Goal: Information Seeking & Learning: Learn about a topic

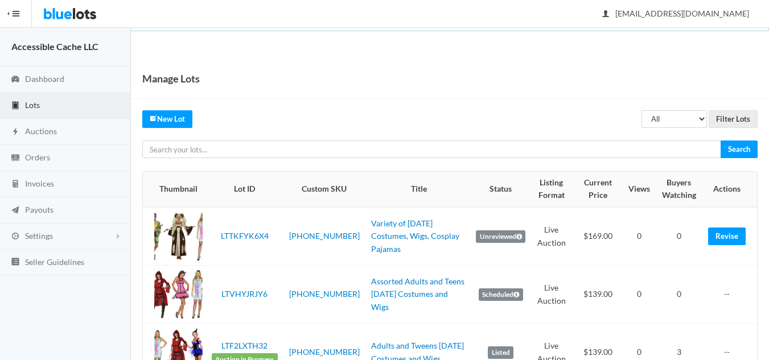
scroll to position [114, 0]
click at [36, 133] on span "Auctions" at bounding box center [41, 131] width 32 height 10
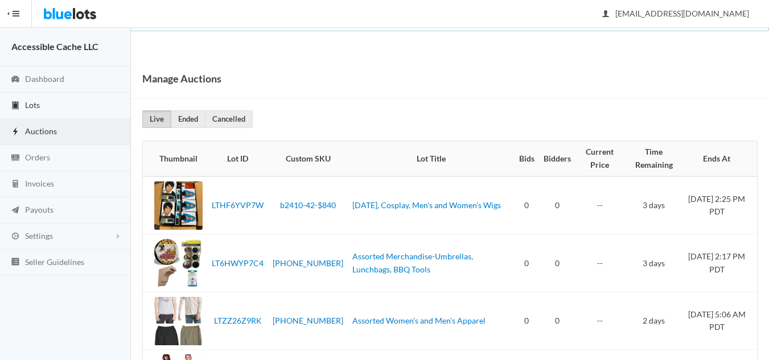
click at [36, 102] on span "Lots" at bounding box center [32, 105] width 15 height 10
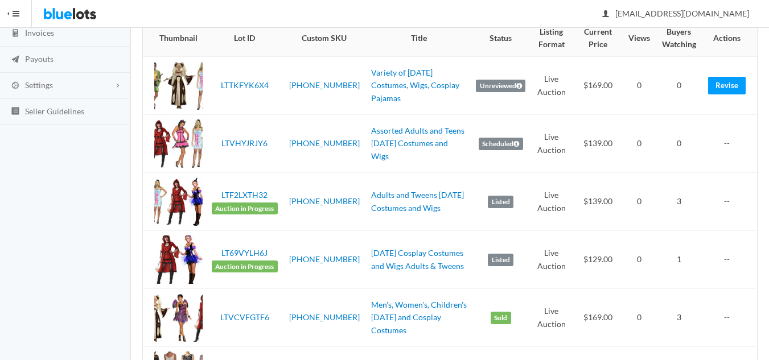
scroll to position [171, 0]
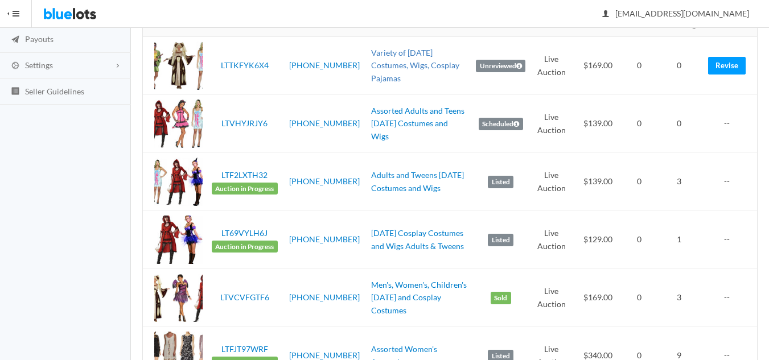
click at [401, 66] on link "Variety of [DATE] Costumes, Wigs, Cosplay Pajamas" at bounding box center [415, 65] width 88 height 35
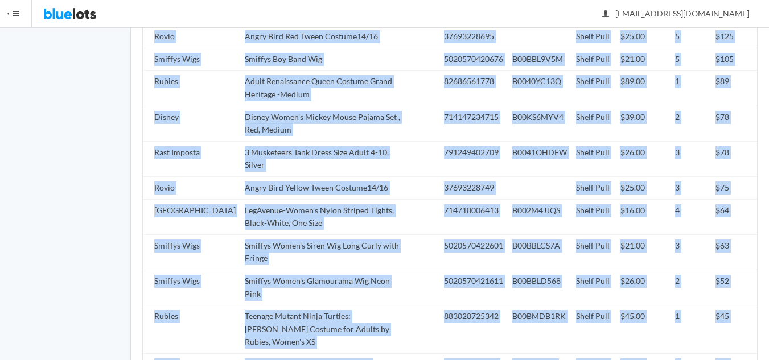
scroll to position [1310, 0]
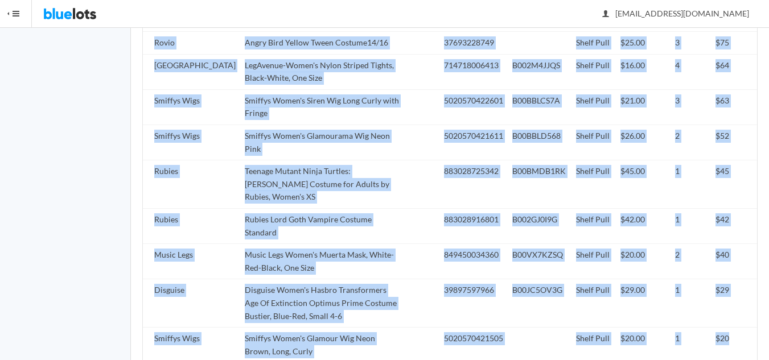
drag, startPoint x: 154, startPoint y: 169, endPoint x: 724, endPoint y: 328, distance: 591.6
click at [724, 328] on table "Brand Title Seller SKU UPC ASIN Condition Suggested Retail Price Quantity Total…" at bounding box center [450, 49] width 614 height 629
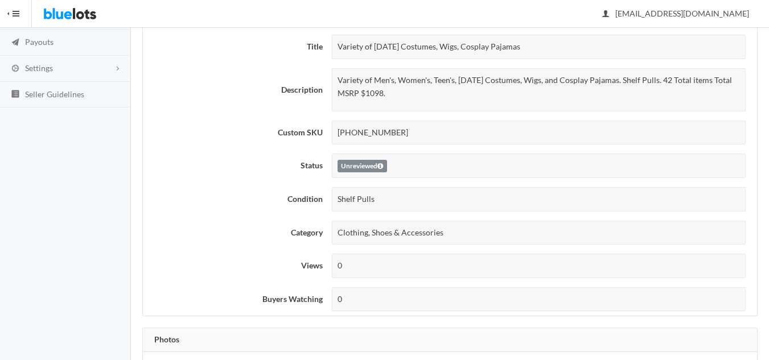
scroll to position [0, 0]
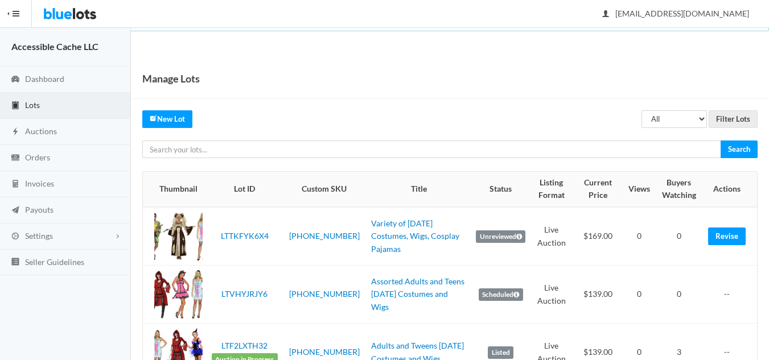
scroll to position [171, 0]
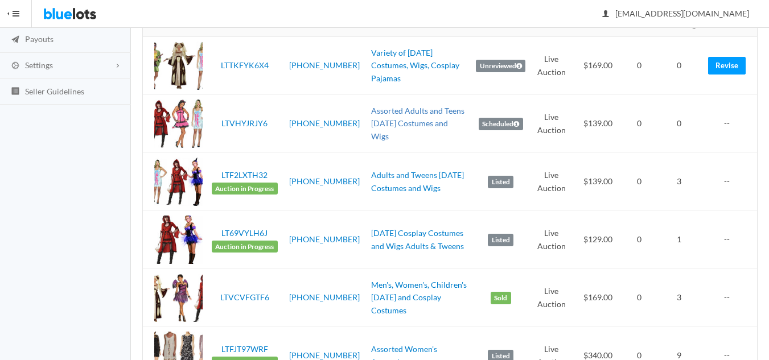
click at [378, 129] on link "Assorted Adults and Teens [DATE] Costumes and Wigs" at bounding box center [417, 123] width 93 height 35
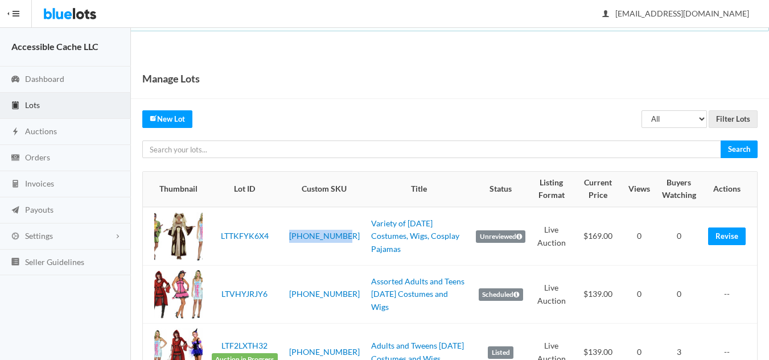
drag, startPoint x: 340, startPoint y: 240, endPoint x: 287, endPoint y: 237, distance: 53.6
click at [287, 237] on td "[PHONE_NUMBER]" at bounding box center [324, 236] width 84 height 59
copy link "[PHONE_NUMBER]"
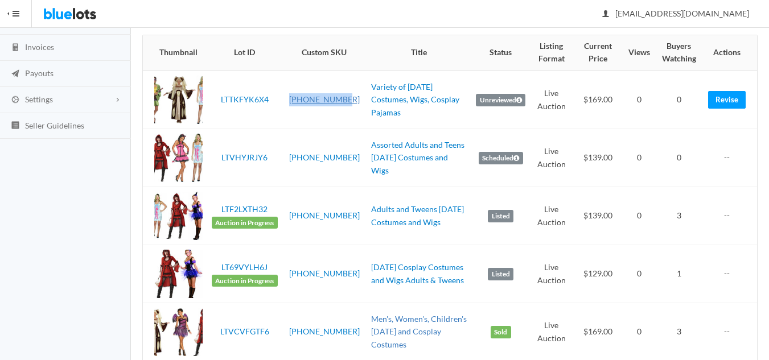
scroll to position [114, 0]
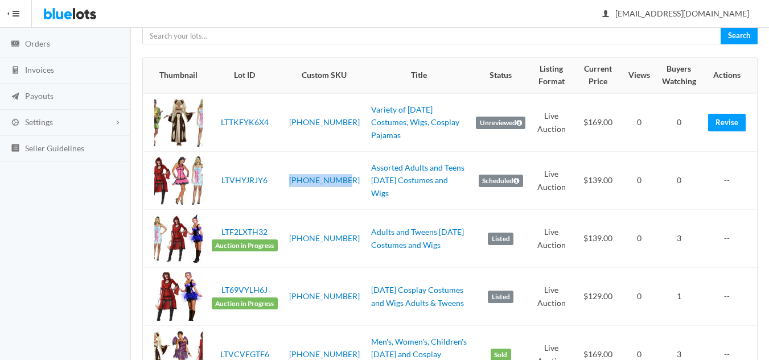
drag, startPoint x: 341, startPoint y: 182, endPoint x: 285, endPoint y: 178, distance: 55.9
click at [285, 178] on td "[PHONE_NUMBER]" at bounding box center [324, 181] width 84 height 58
copy link "[PHONE_NUMBER]"
click at [371, 184] on link "Assorted Adults and Teens [DATE] Costumes and Wigs" at bounding box center [417, 180] width 93 height 35
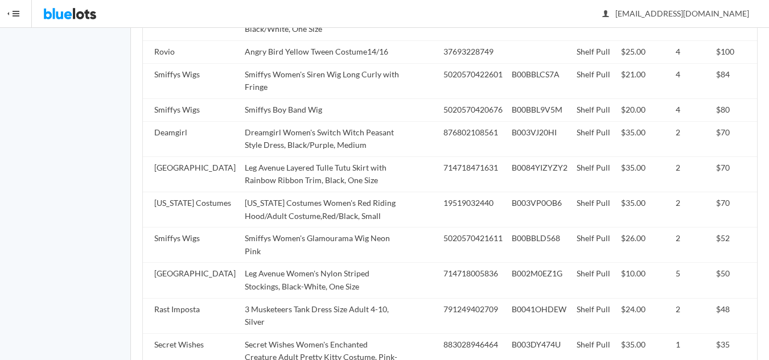
scroll to position [1197, 0]
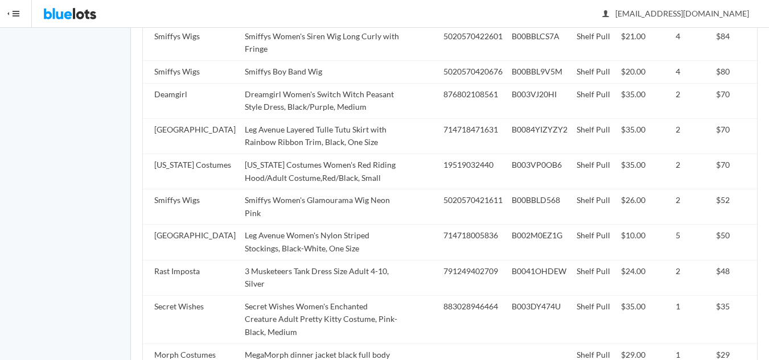
drag, startPoint x: 155, startPoint y: 212, endPoint x: 726, endPoint y: 348, distance: 587.0
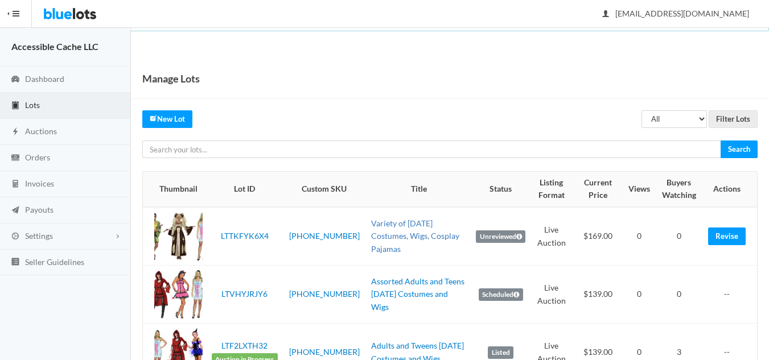
scroll to position [114, 0]
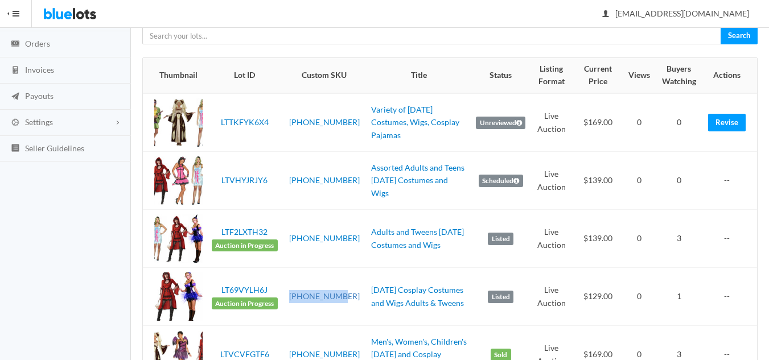
drag, startPoint x: 341, startPoint y: 298, endPoint x: 292, endPoint y: 296, distance: 49.6
click at [292, 296] on td "2508-43-888" at bounding box center [324, 297] width 84 height 58
copy link "2508-43-888"
click at [385, 247] on link "Adults and Tweens [DATE] Costumes and Wigs" at bounding box center [417, 238] width 93 height 23
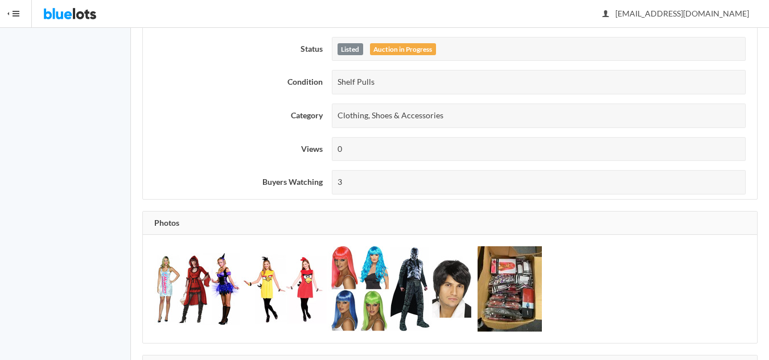
scroll to position [285, 0]
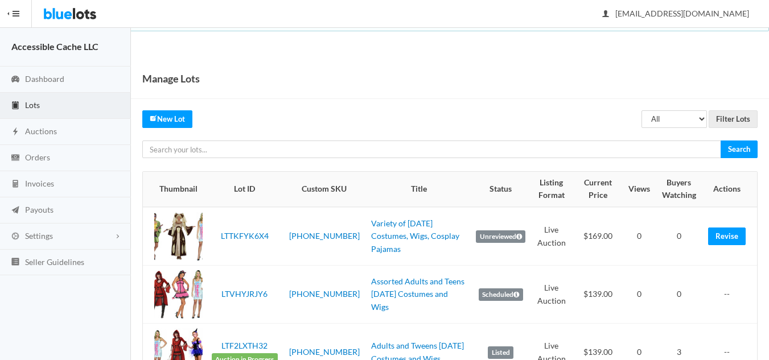
scroll to position [114, 0]
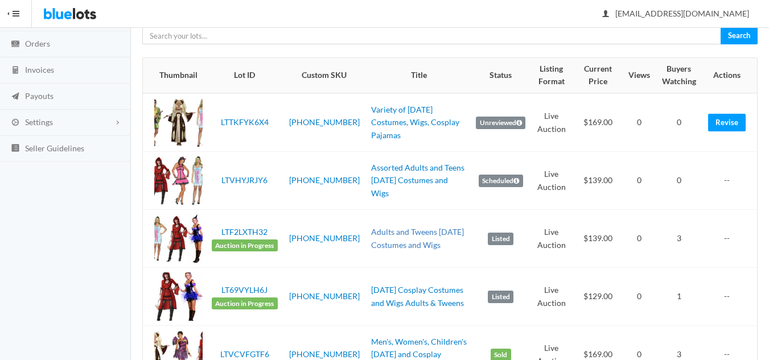
click at [392, 244] on link "Adults and Tweens [DATE] Costumes and Wigs" at bounding box center [417, 238] width 93 height 23
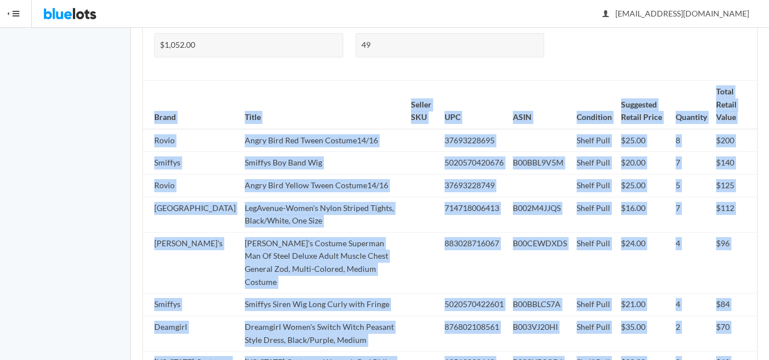
scroll to position [1103, 0]
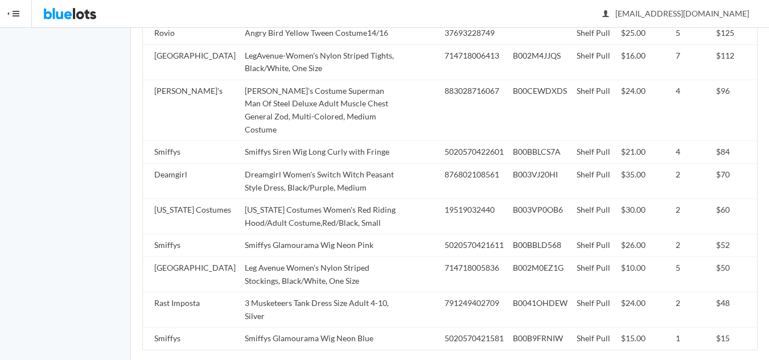
drag, startPoint x: 154, startPoint y: 171, endPoint x: 594, endPoint y: 386, distance: 490.2
copy table
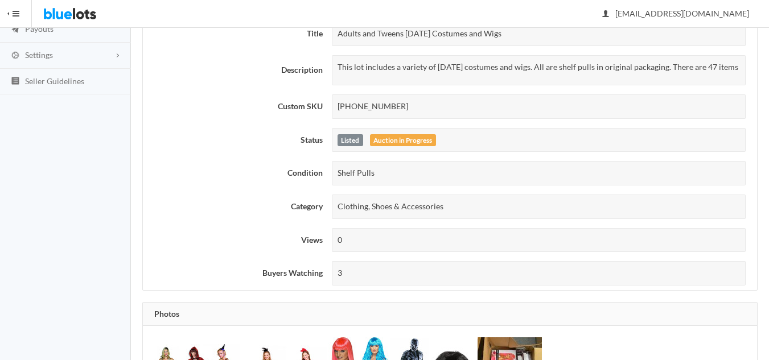
scroll to position [62, 0]
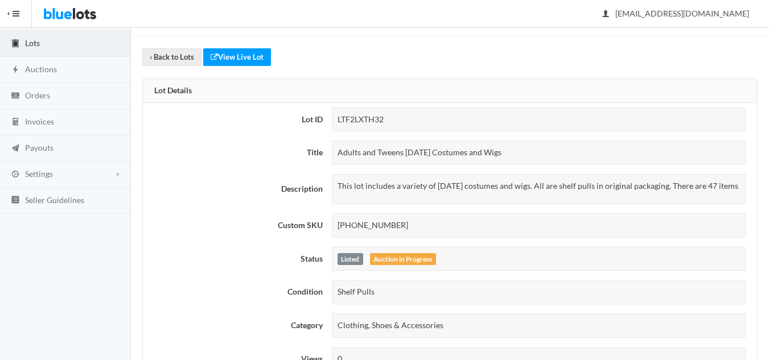
drag, startPoint x: 392, startPoint y: 239, endPoint x: 339, endPoint y: 237, distance: 53.0
click at [339, 237] on div "[PHONE_NUMBER]" at bounding box center [539, 226] width 414 height 24
copy div "[PHONE_NUMBER]"
click at [157, 57] on link "‹ Back to Lots" at bounding box center [171, 57] width 59 height 18
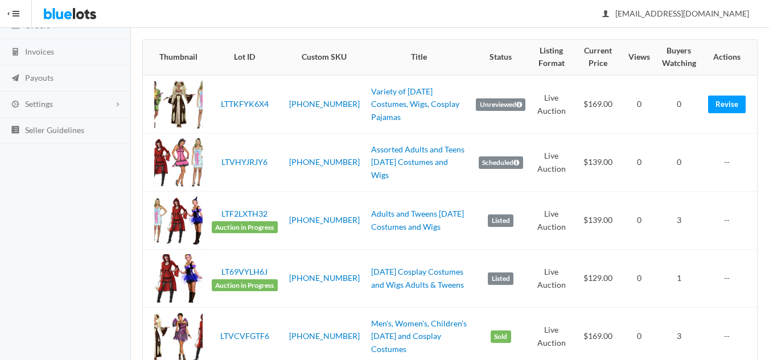
scroll to position [171, 0]
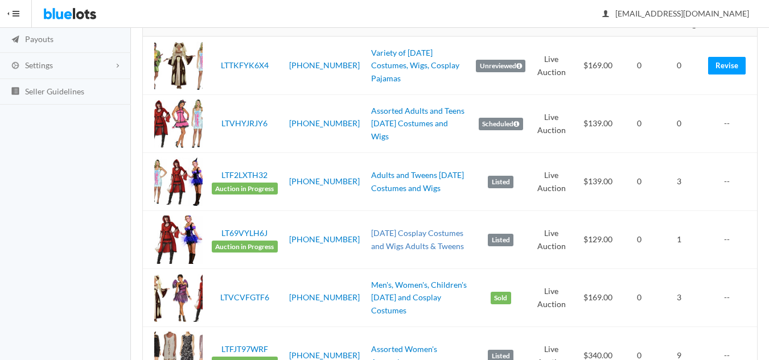
click at [379, 243] on link "[DATE] Cosplay Costumes and Wigs Adults & Tweens" at bounding box center [417, 239] width 93 height 23
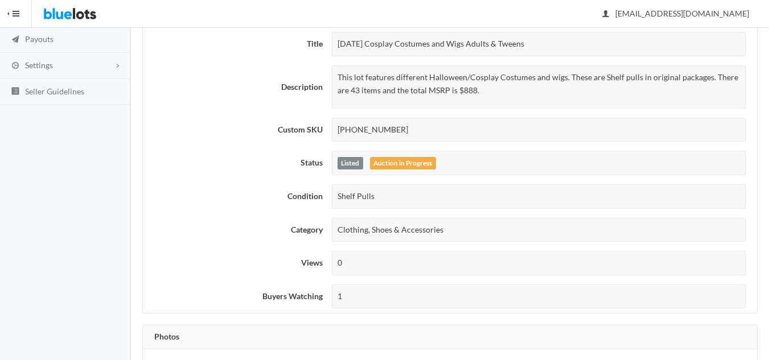
scroll to position [114, 0]
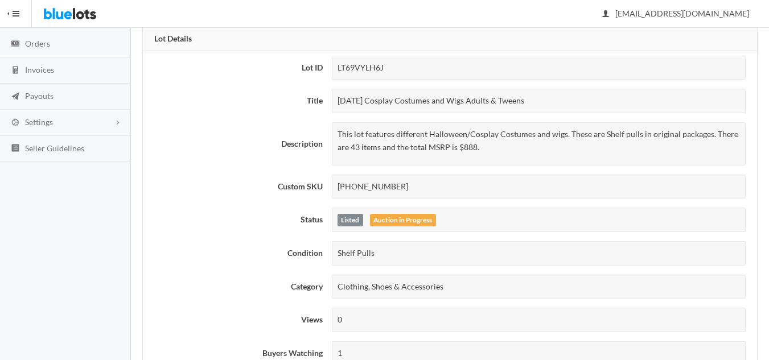
drag, startPoint x: 388, startPoint y: 186, endPoint x: 338, endPoint y: 187, distance: 50.7
click at [338, 187] on div "[PHONE_NUMBER]" at bounding box center [539, 187] width 414 height 24
copy div "[PHONE_NUMBER]"
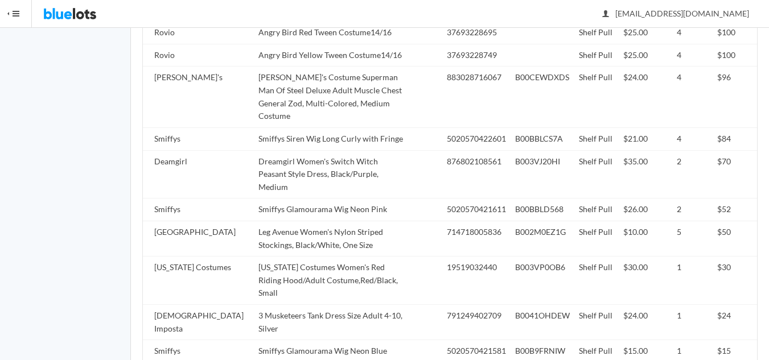
scroll to position [1152, 0]
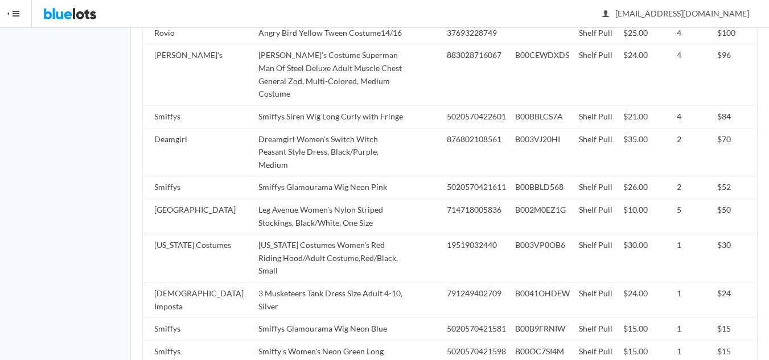
drag, startPoint x: 154, startPoint y: 112, endPoint x: 611, endPoint y: 384, distance: 531.3
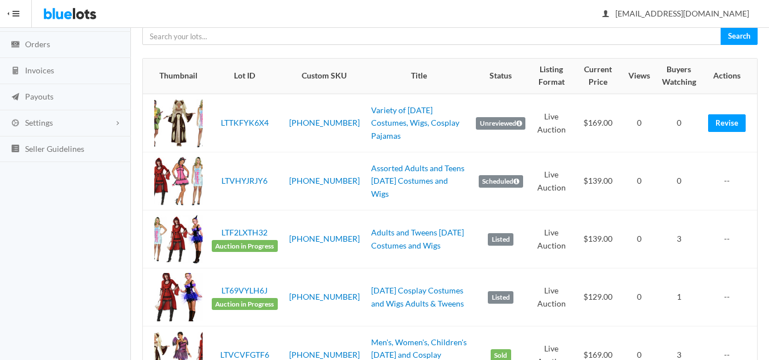
scroll to position [114, 0]
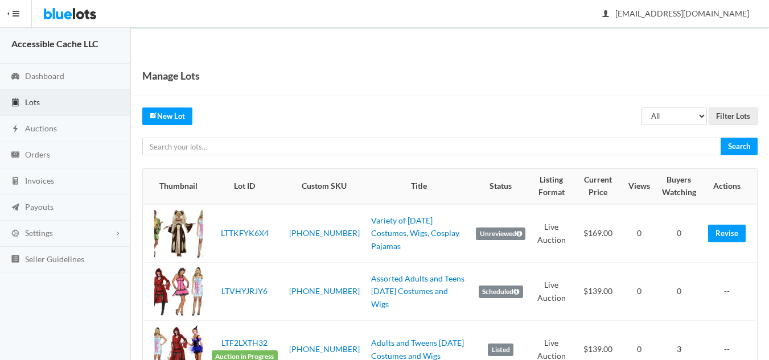
scroll to position [0, 0]
